Goal: Transaction & Acquisition: Book appointment/travel/reservation

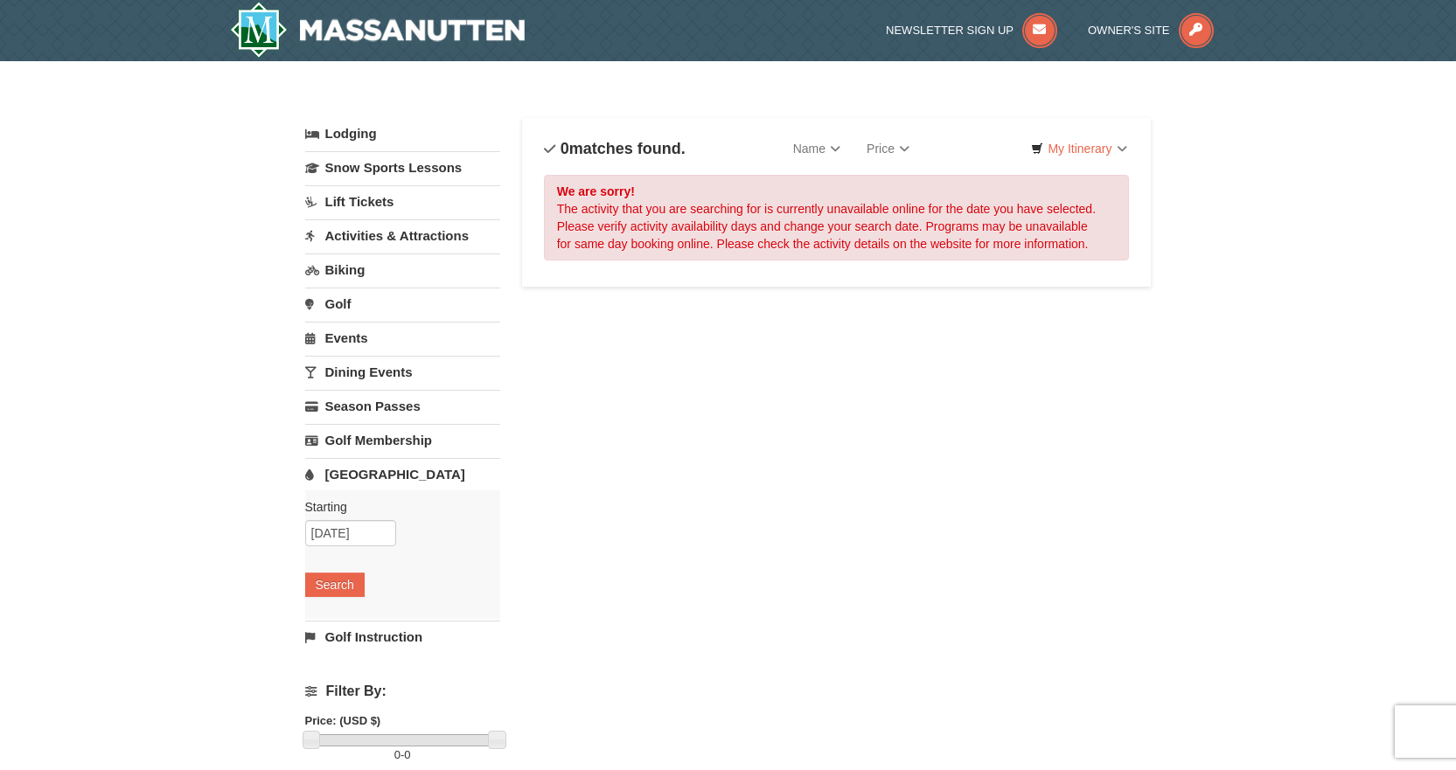
click at [359, 477] on link "[GEOGRAPHIC_DATA]" at bounding box center [402, 474] width 195 height 32
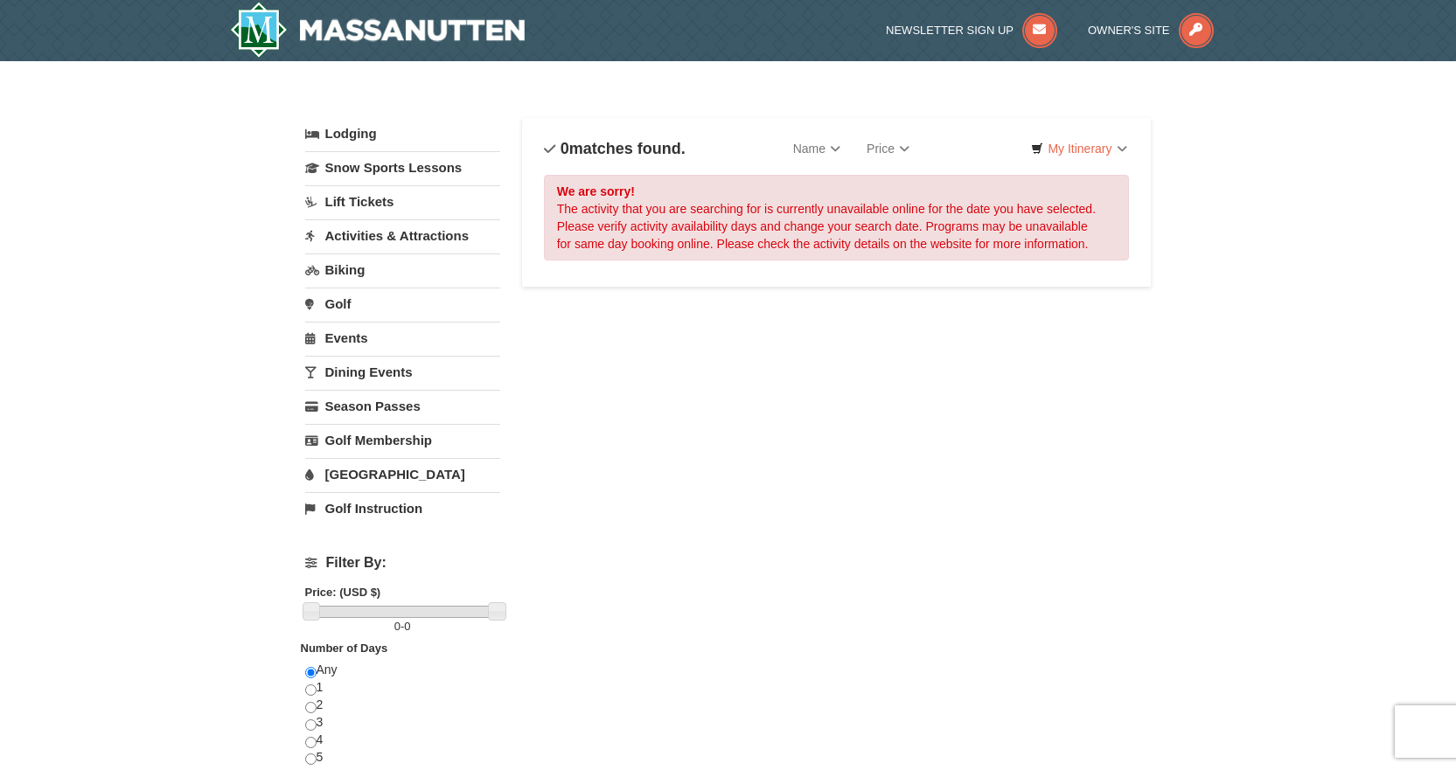
click at [351, 476] on link "[GEOGRAPHIC_DATA]" at bounding box center [402, 474] width 195 height 32
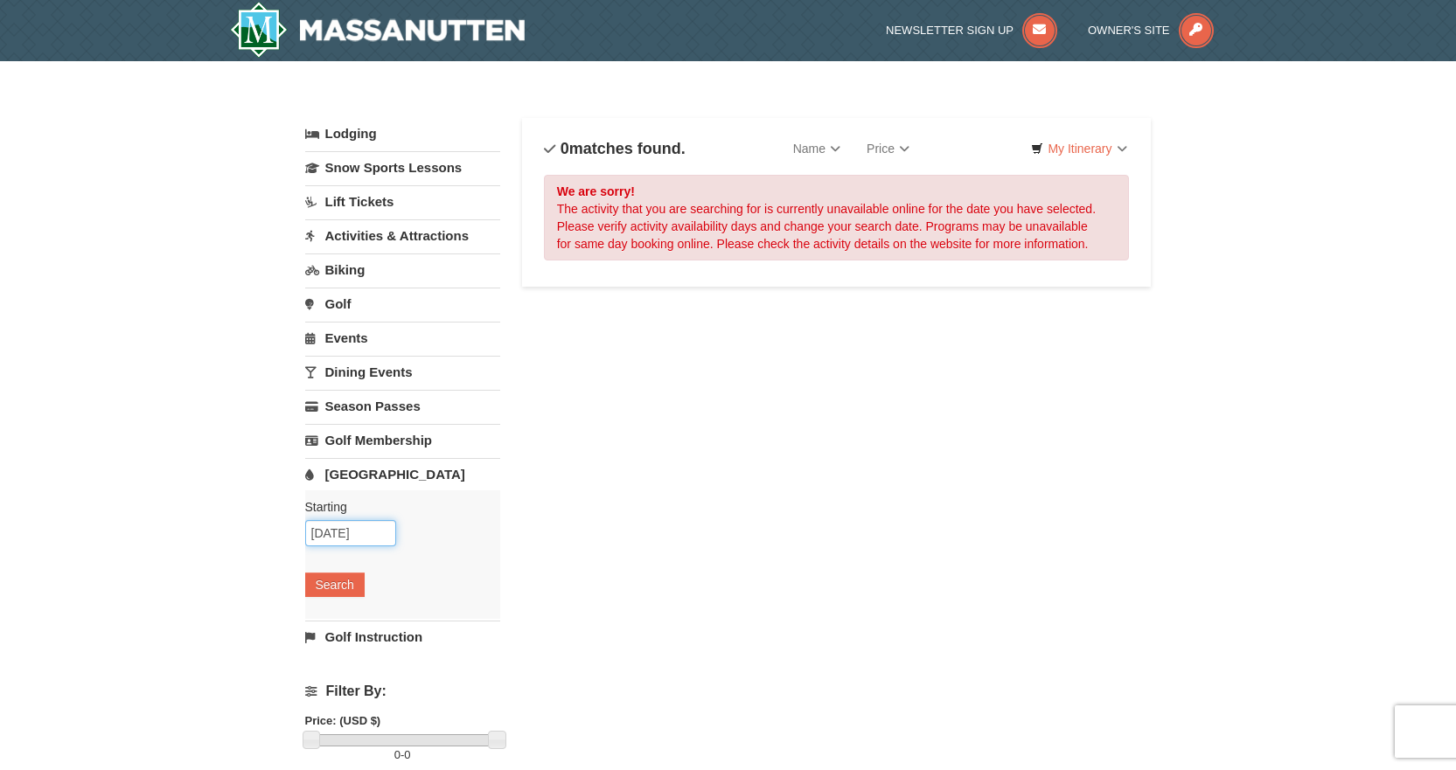
click at [351, 533] on input "10/08/2025" at bounding box center [350, 533] width 91 height 26
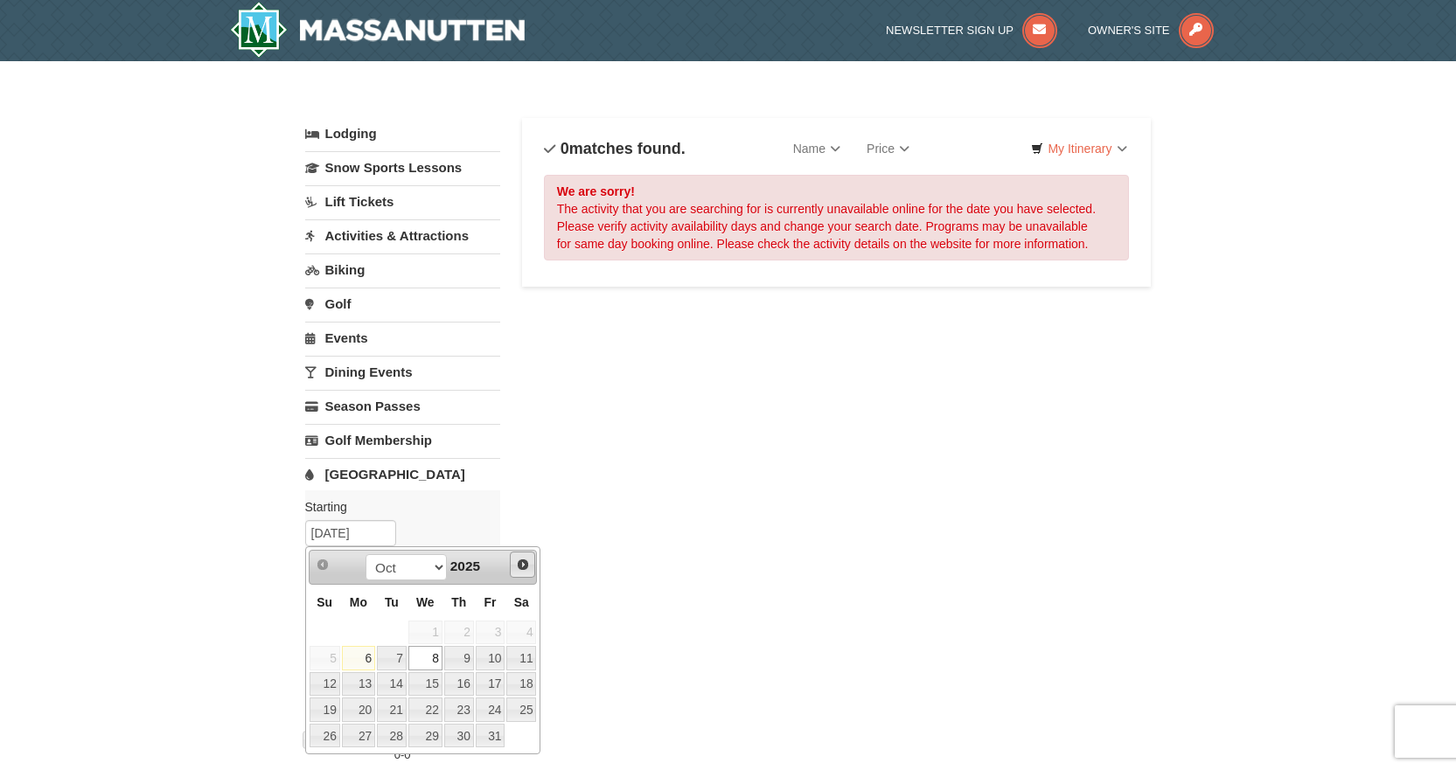
click at [525, 565] on span "Next" at bounding box center [523, 565] width 14 height 14
click at [524, 565] on span "Next" at bounding box center [523, 565] width 14 height 14
click at [366, 710] on link "22" at bounding box center [358, 710] width 33 height 24
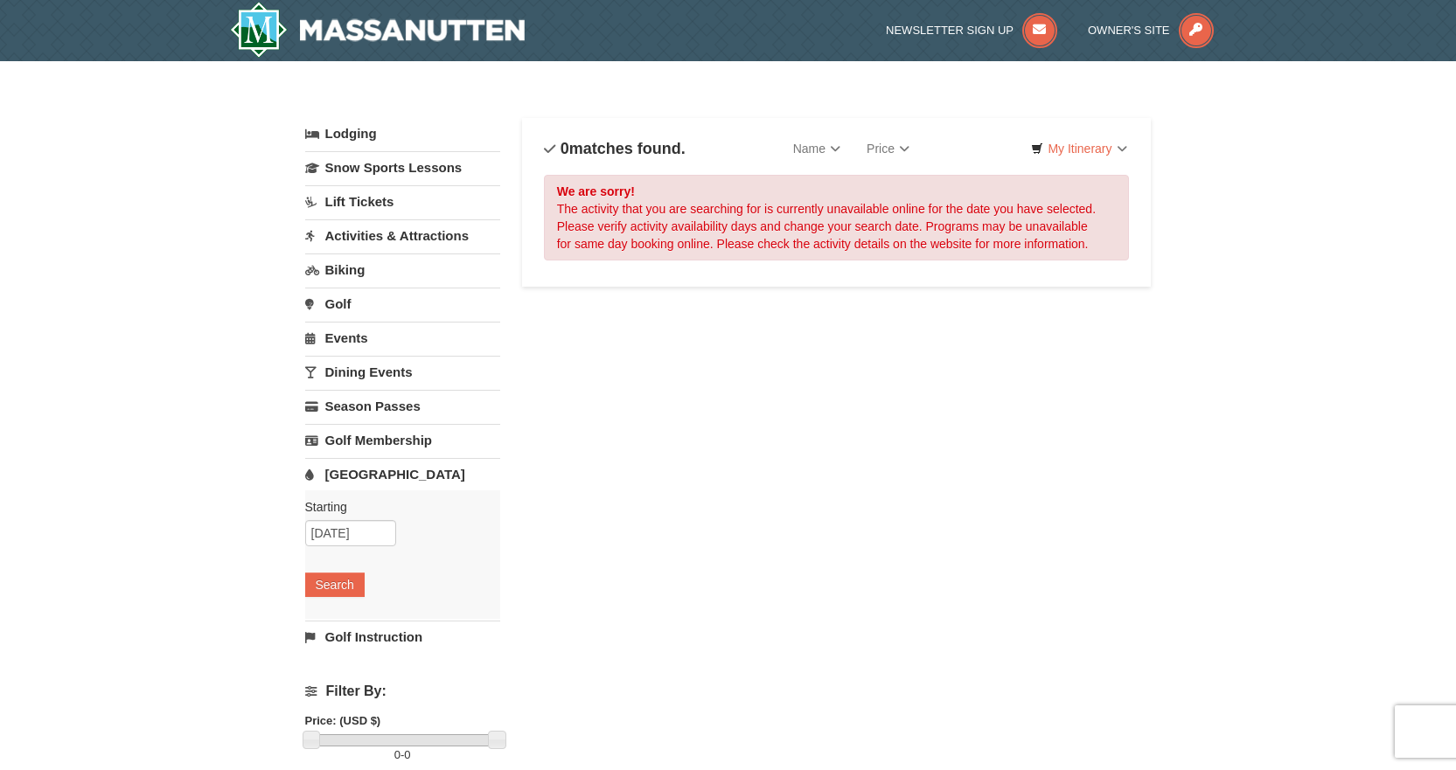
click at [185, 582] on div "× Categories List Filter My Itinerary Questions? 1-540-289-9441 Lodging Arrival…" at bounding box center [728, 558] width 1456 height 995
click at [379, 534] on input "12/22/2025" at bounding box center [350, 533] width 91 height 26
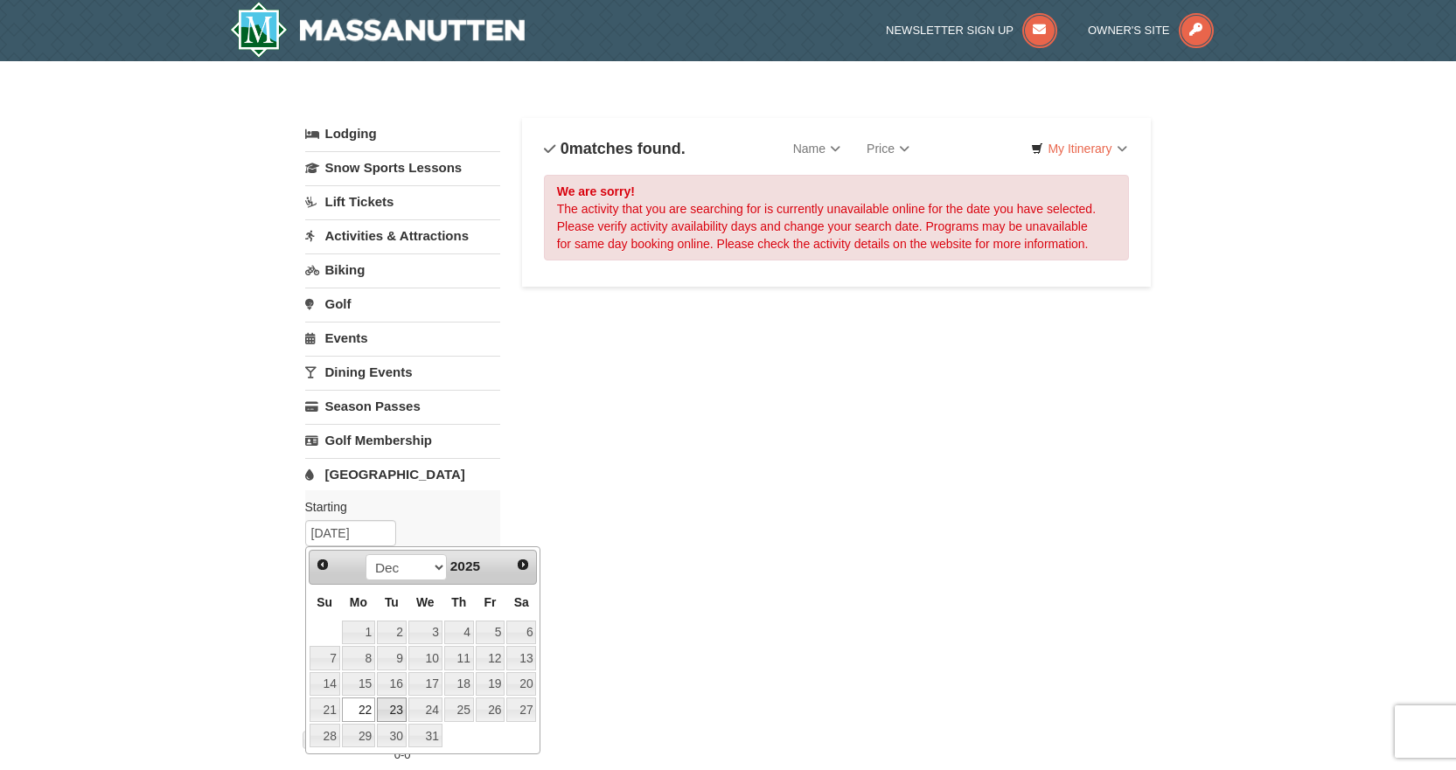
click at [389, 709] on link "23" at bounding box center [392, 710] width 30 height 24
type input "[DATE]"
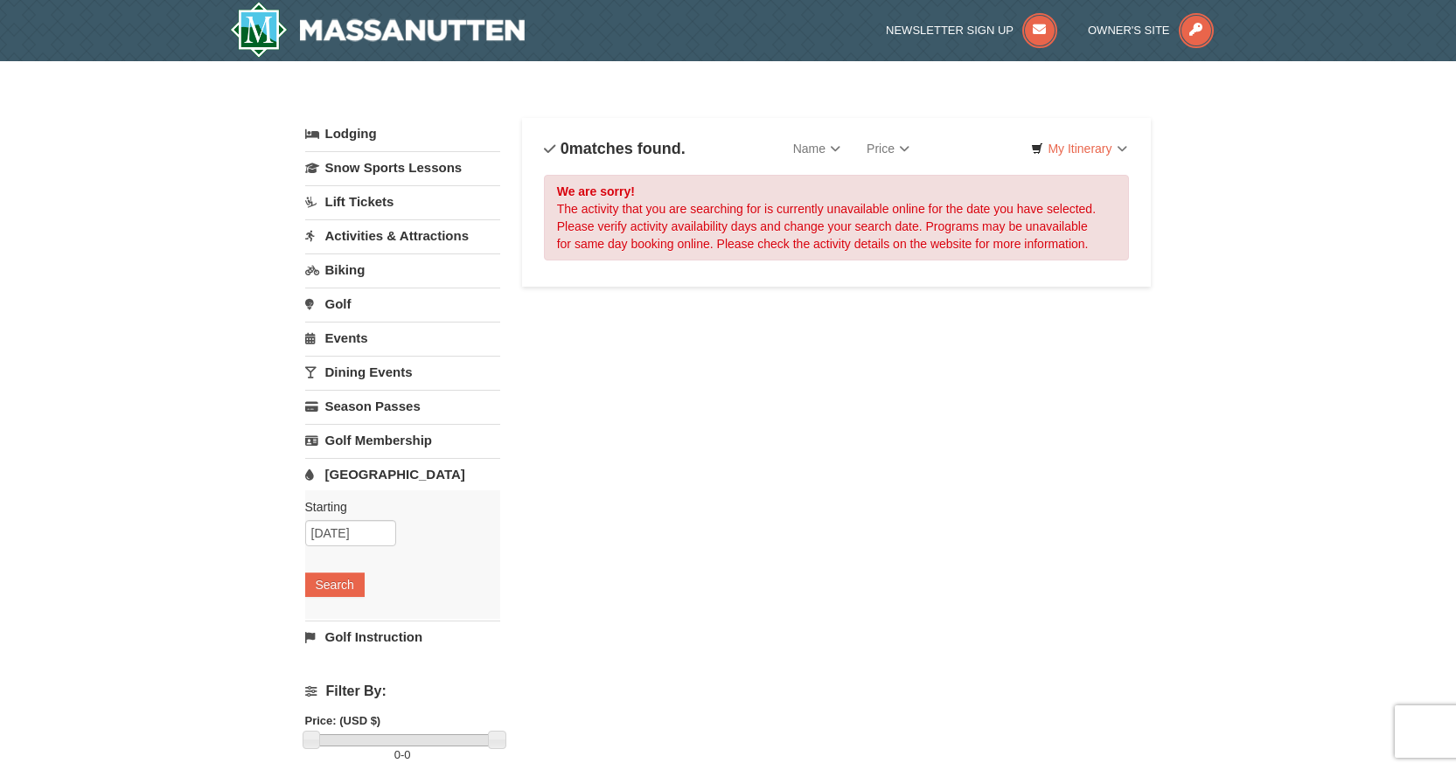
click at [203, 597] on div "× Categories List Filter My Itinerary Questions? 1-540-289-9441 Lodging Arrival…" at bounding box center [728, 558] width 1456 height 995
click at [341, 589] on button "Search" at bounding box center [334, 585] width 59 height 24
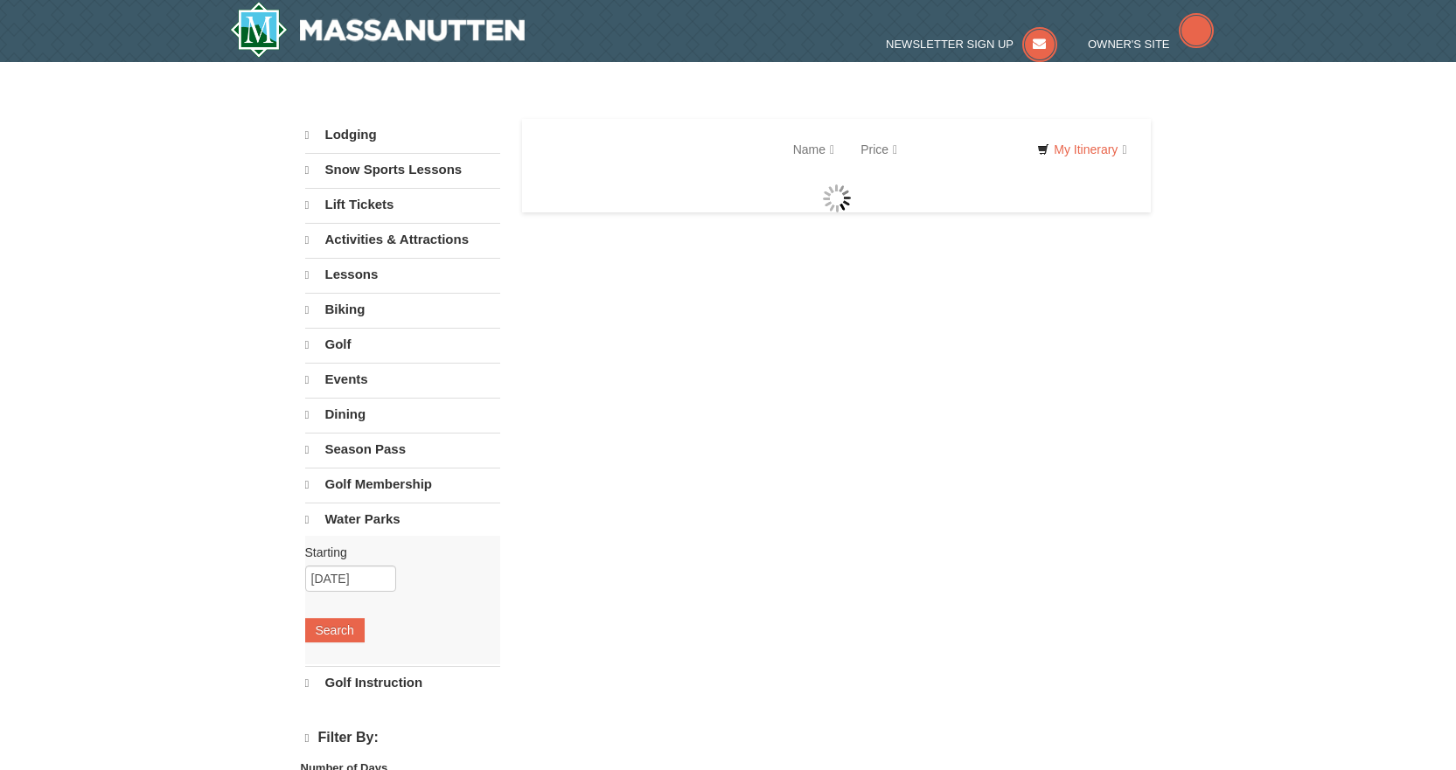
select select "10"
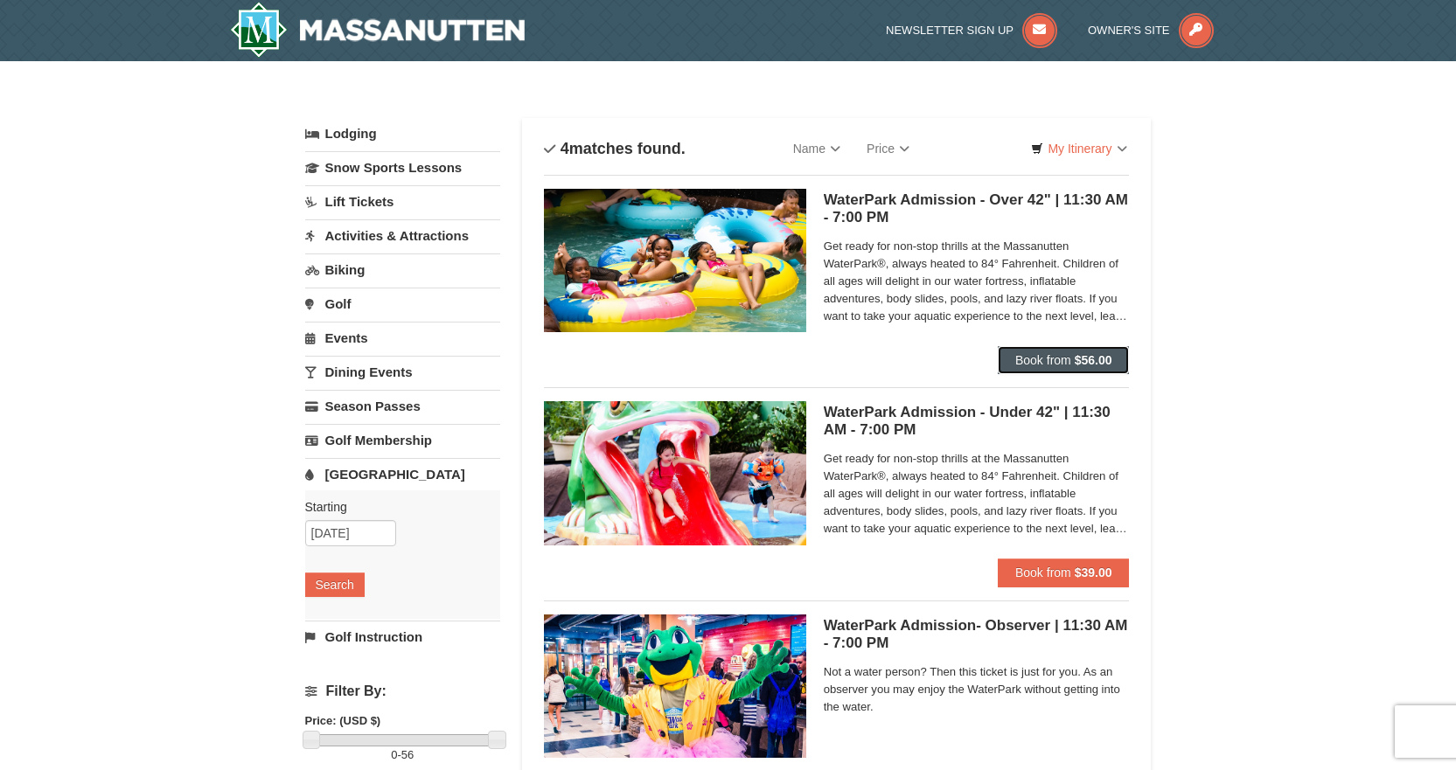
click at [1081, 355] on strong "$56.00" at bounding box center [1094, 360] width 38 height 14
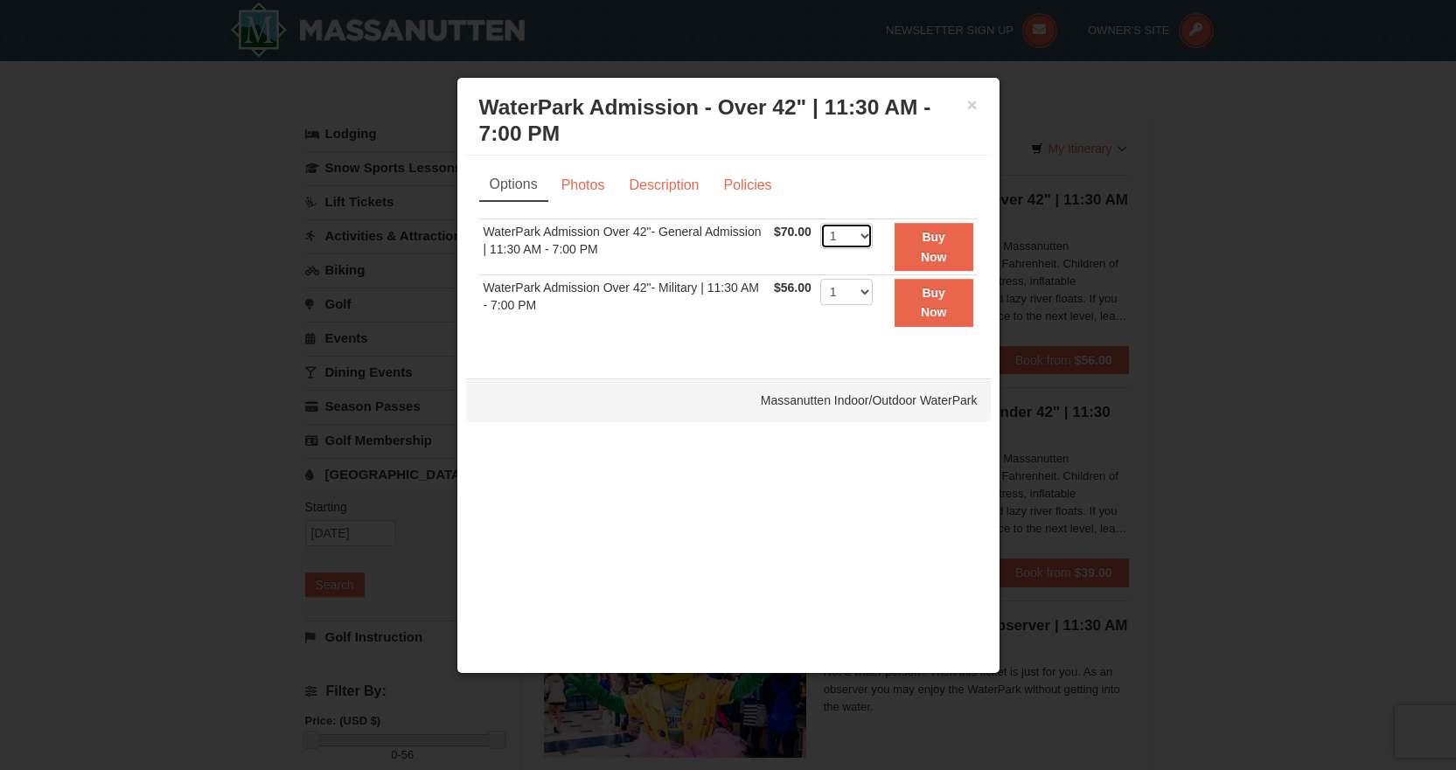
click at [866, 234] on select "1 2 3 4 5 6 7 8 9 10 11 12 13 14 15 16 17 18 19 20 21 22" at bounding box center [846, 236] width 52 height 26
select select "6"
click at [820, 223] on select "1 2 3 4 5 6 7 8 9 10 11 12 13 14 15 16 17 18 19 20 21 22" at bounding box center [846, 236] width 52 height 26
click at [795, 357] on div "Options Photos Description Policies Sorry, no matches found. Please remove some…" at bounding box center [728, 258] width 525 height 205
click at [941, 248] on button "Buy Now" at bounding box center [934, 247] width 79 height 48
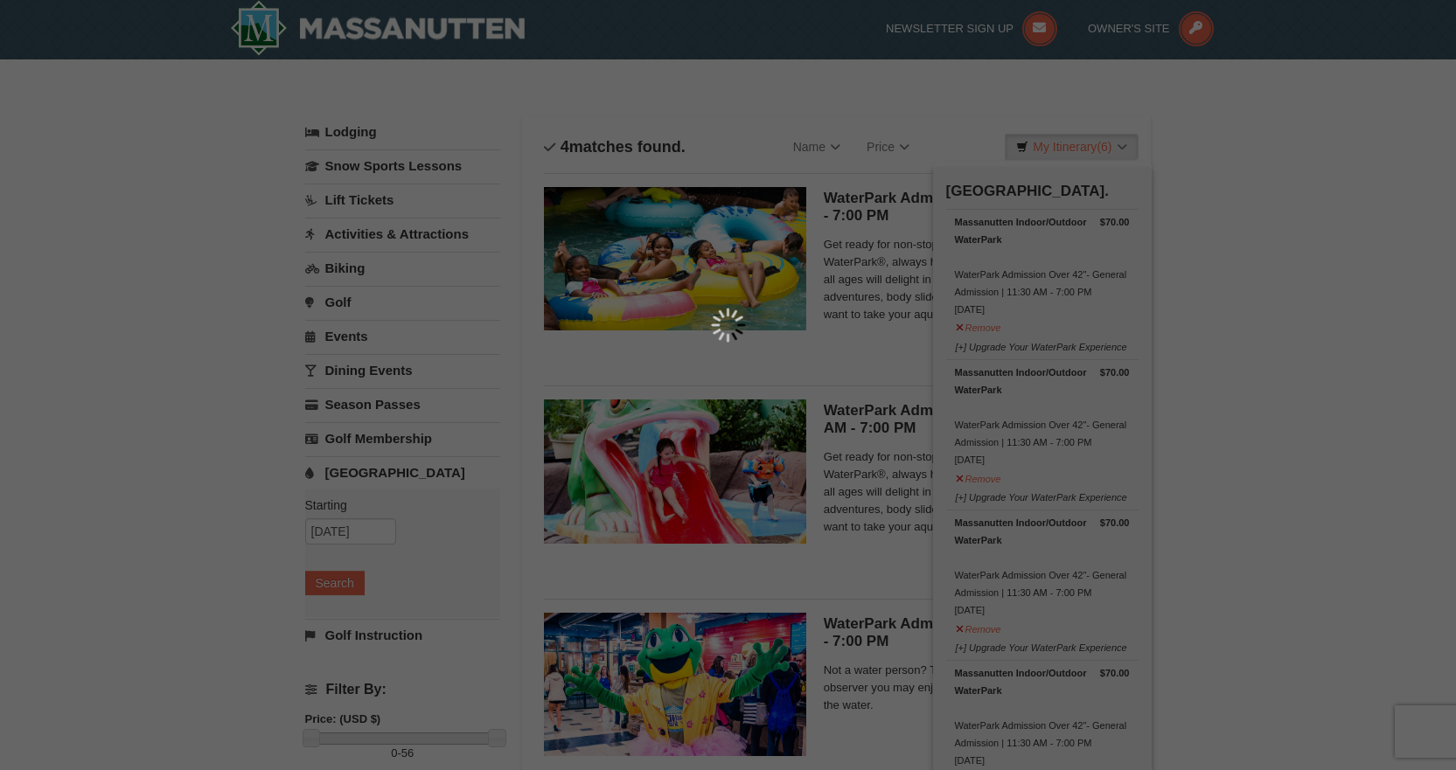
scroll to position [5, 0]
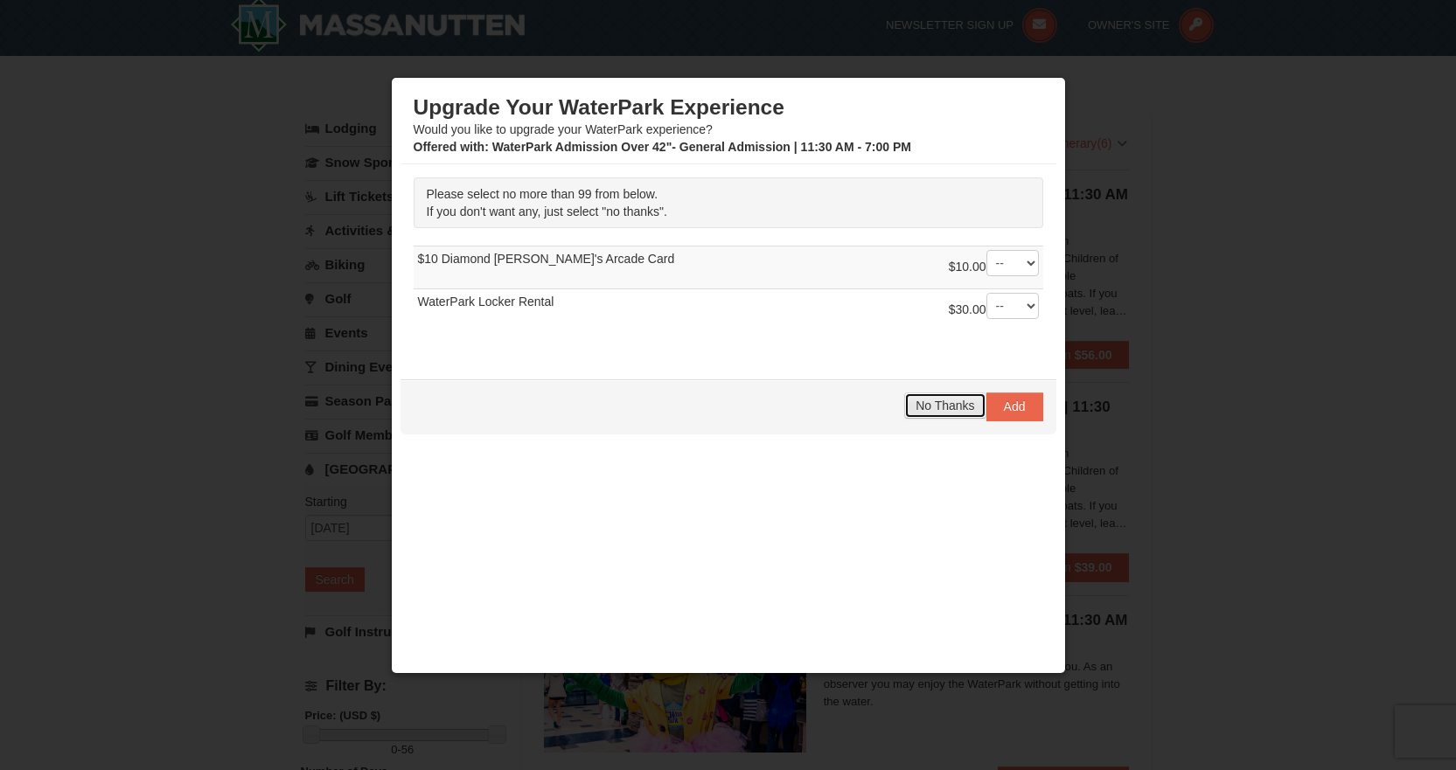
click at [917, 408] on span "No Thanks" at bounding box center [945, 406] width 59 height 14
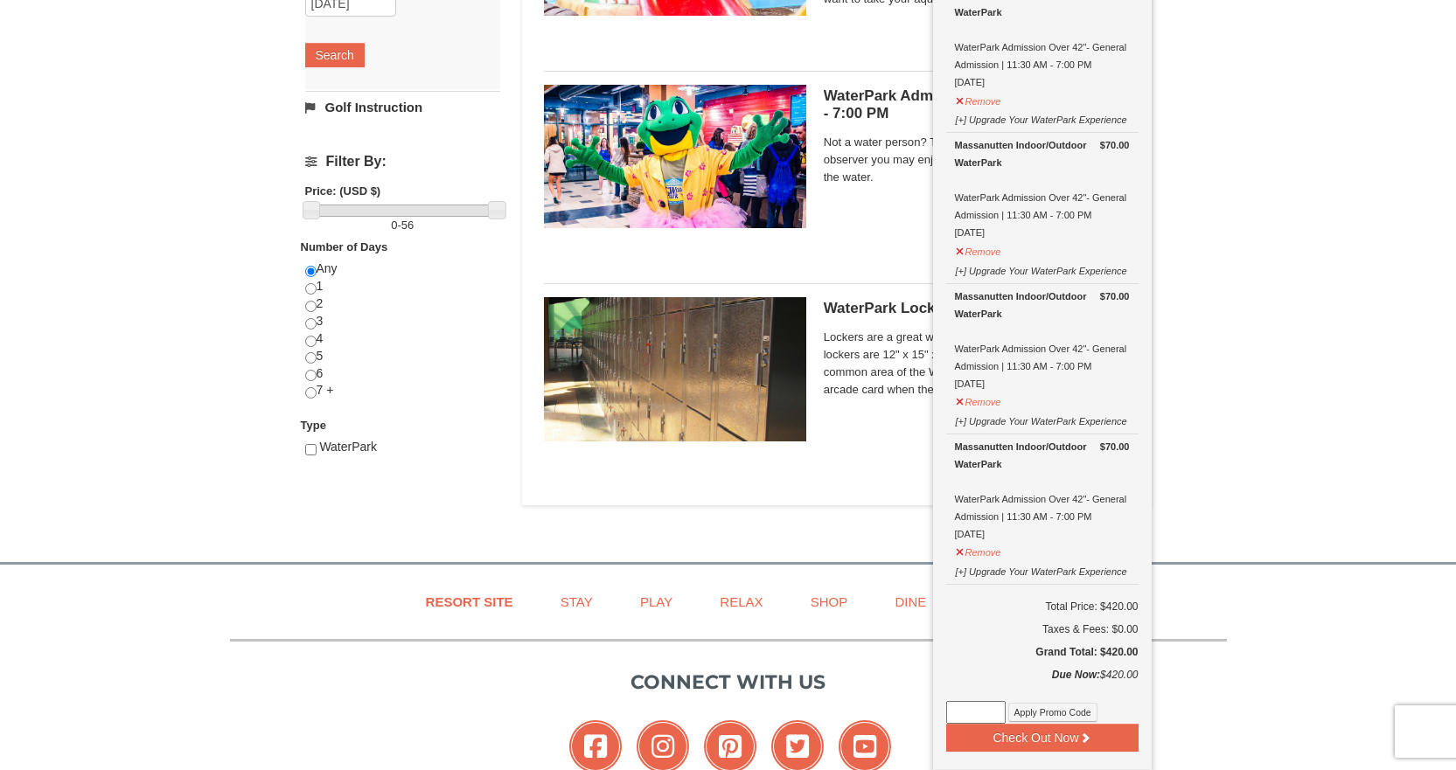
scroll to position [0, 0]
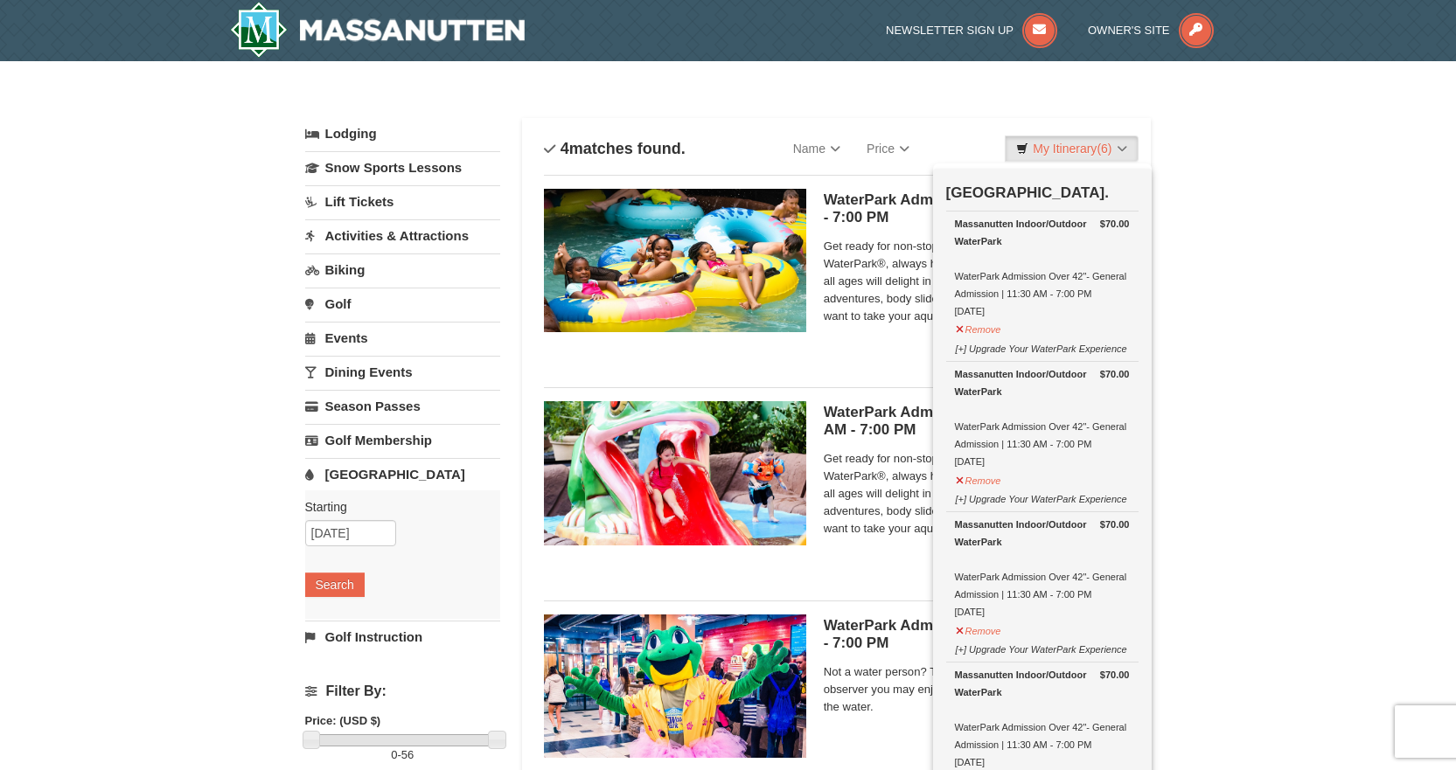
click at [1253, 134] on div "× Categories List Filter My Itinerary (6) Check Out Now [GEOGRAPHIC_DATA]. $70.…" at bounding box center [728, 568] width 1456 height 1014
